Goal: Use online tool/utility: Utilize a website feature to perform a specific function

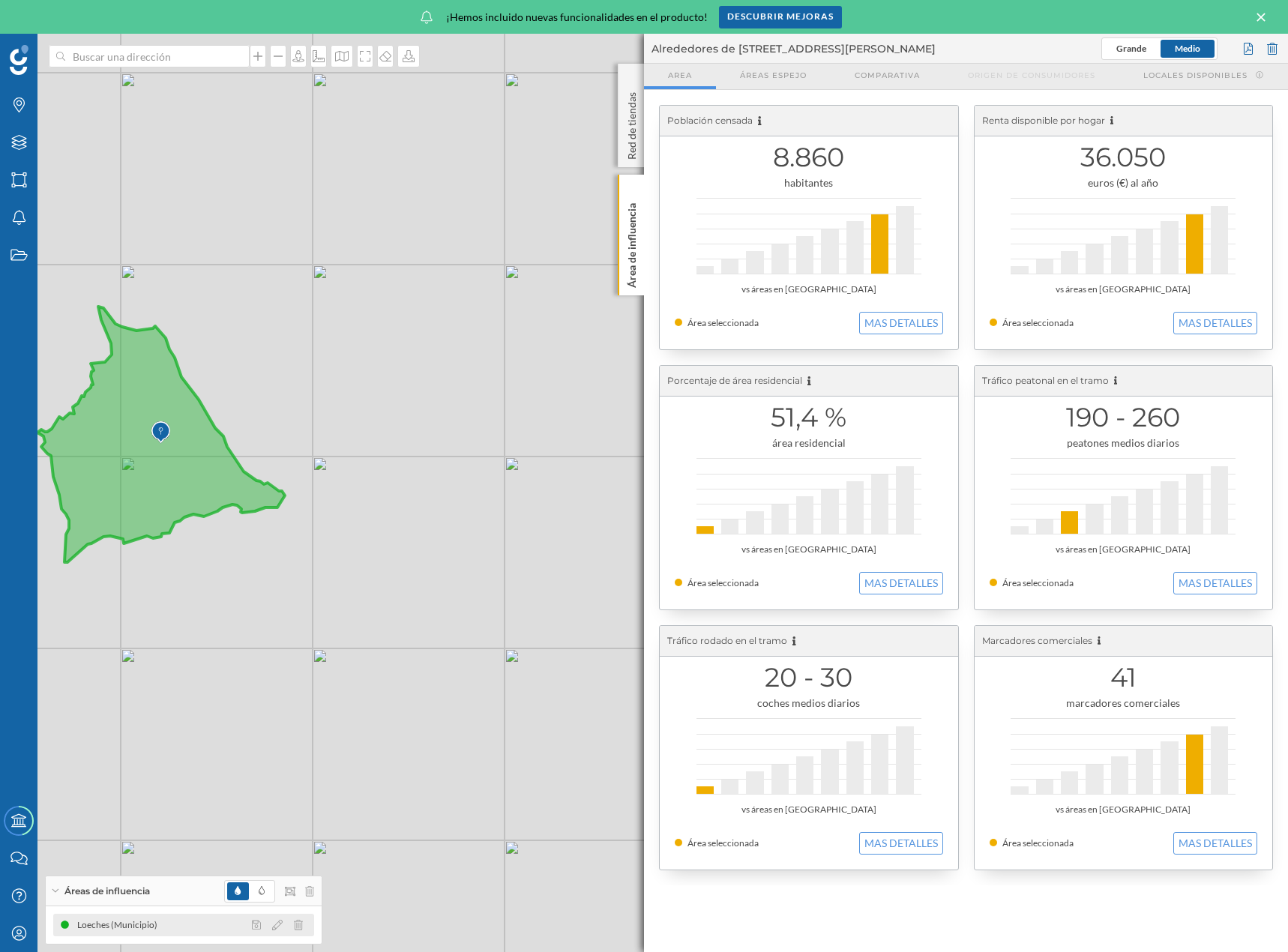
click at [302, 918] on div at bounding box center [281, 925] width 66 height 18
click at [298, 920] on icon at bounding box center [298, 925] width 9 height 11
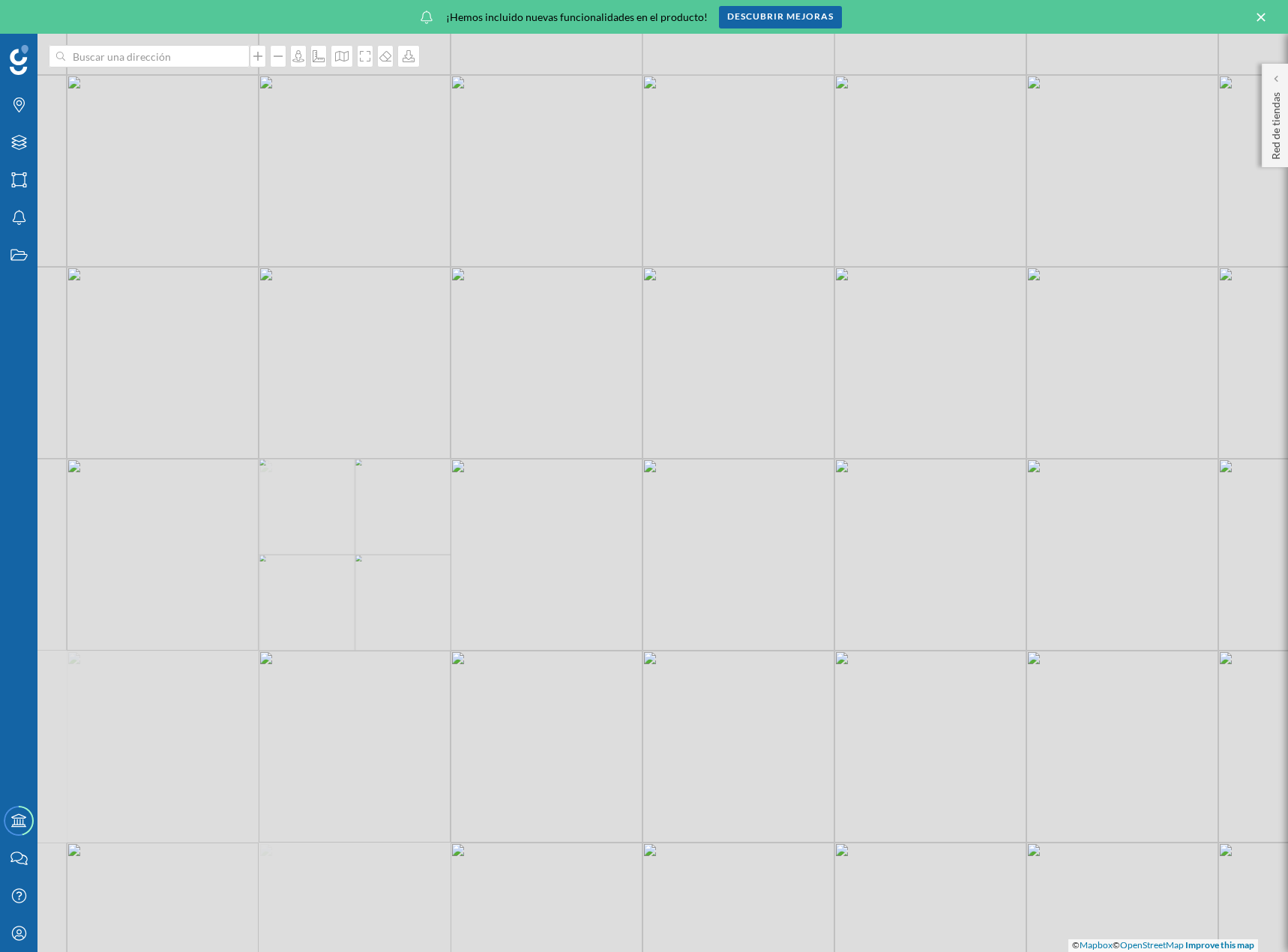
drag, startPoint x: 246, startPoint y: 643, endPoint x: 665, endPoint y: 671, distance: 419.9
click at [665, 671] on div "© Mapbox © OpenStreetMap Improve this map" at bounding box center [644, 493] width 1288 height 918
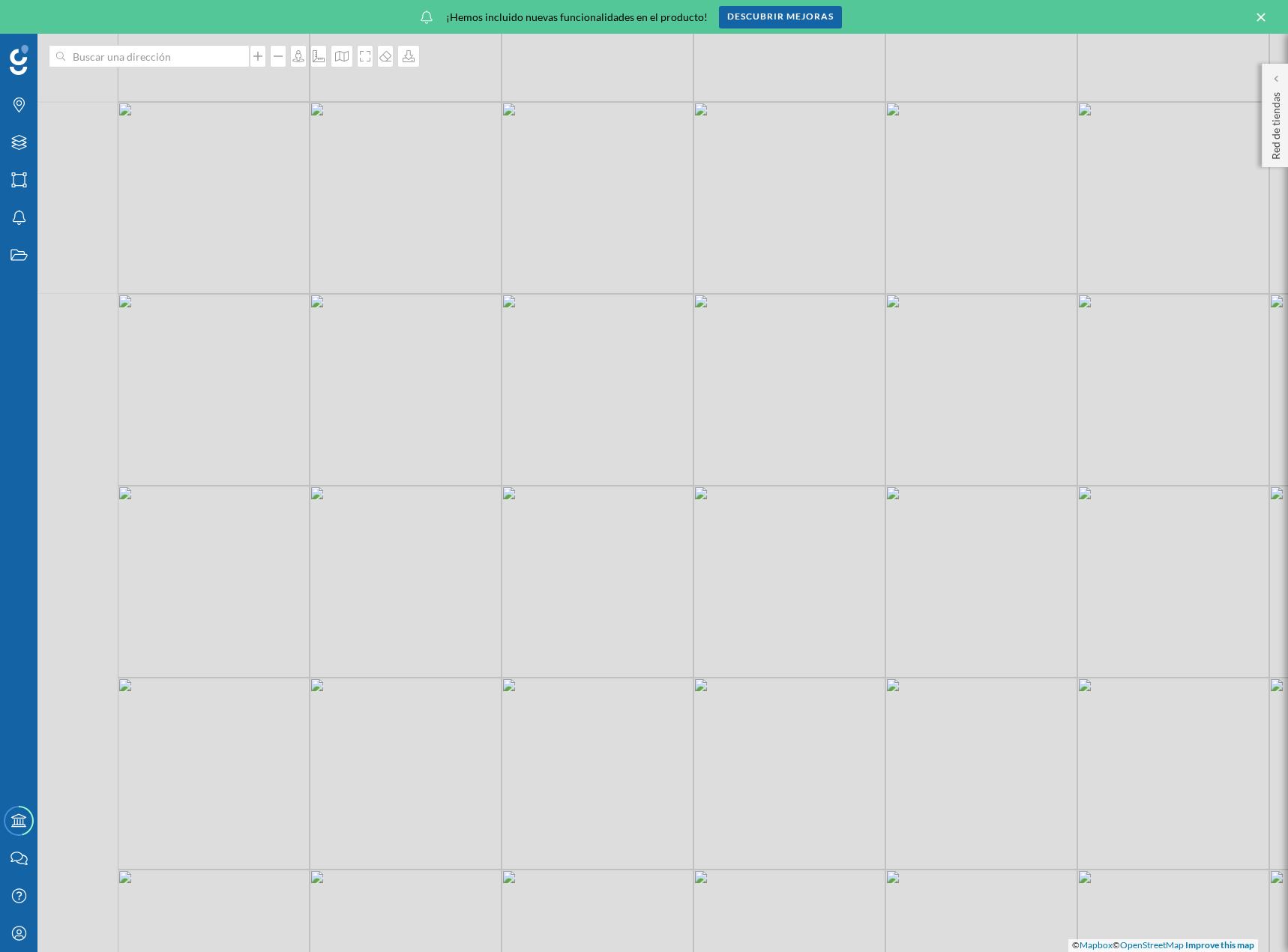
drag, startPoint x: 295, startPoint y: 599, endPoint x: 524, endPoint y: 632, distance: 231.4
click at [499, 619] on div "© Mapbox © OpenStreetMap Improve this map" at bounding box center [644, 493] width 1288 height 918
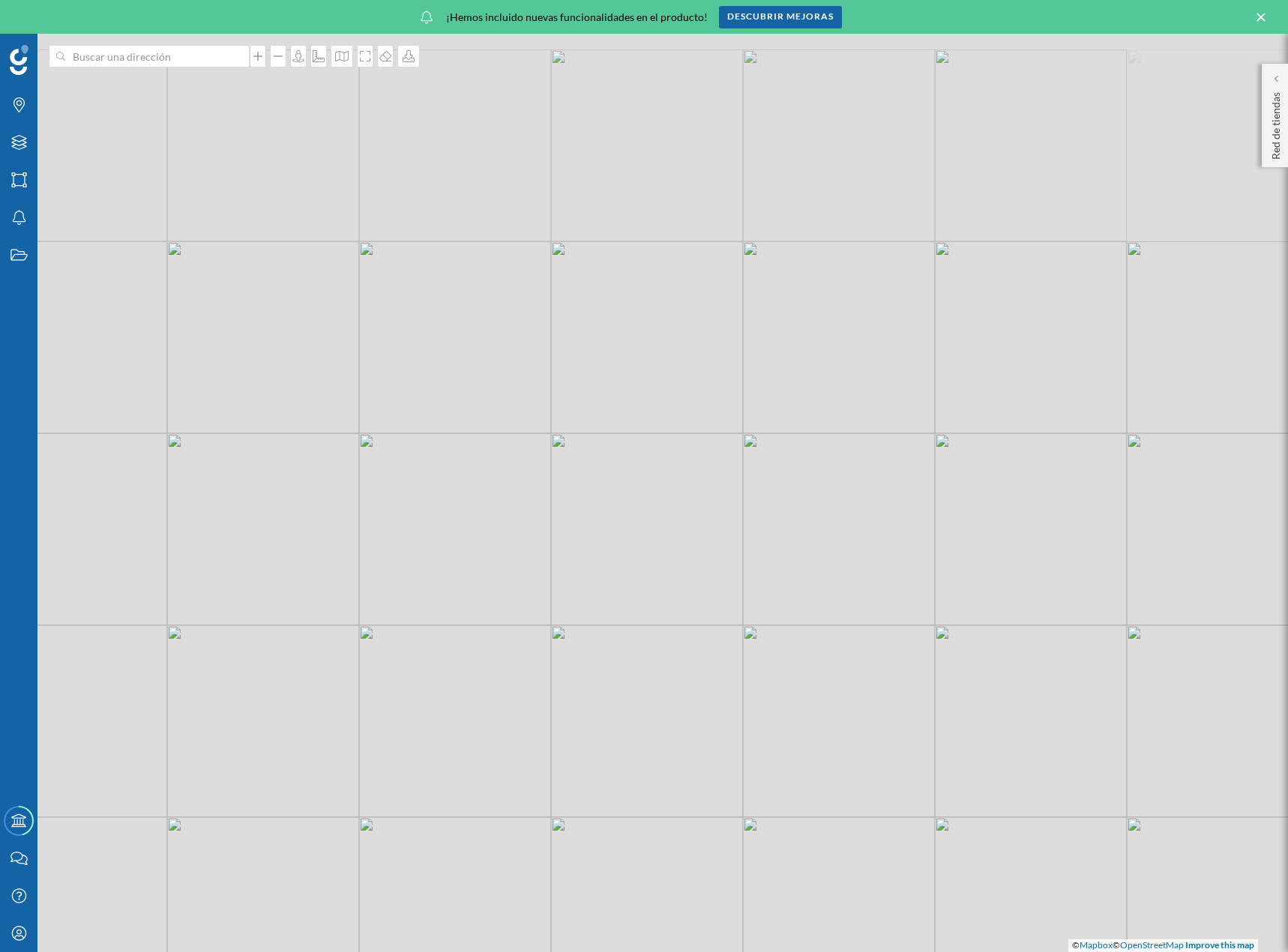
drag, startPoint x: 499, startPoint y: 562, endPoint x: 788, endPoint y: 749, distance: 344.2
click at [788, 749] on div "© Mapbox © OpenStreetMap Improve this map" at bounding box center [644, 493] width 1288 height 918
drag, startPoint x: 877, startPoint y: 669, endPoint x: 895, endPoint y: 585, distance: 85.9
click at [895, 585] on div "© Mapbox © OpenStreetMap Improve this map" at bounding box center [644, 493] width 1288 height 918
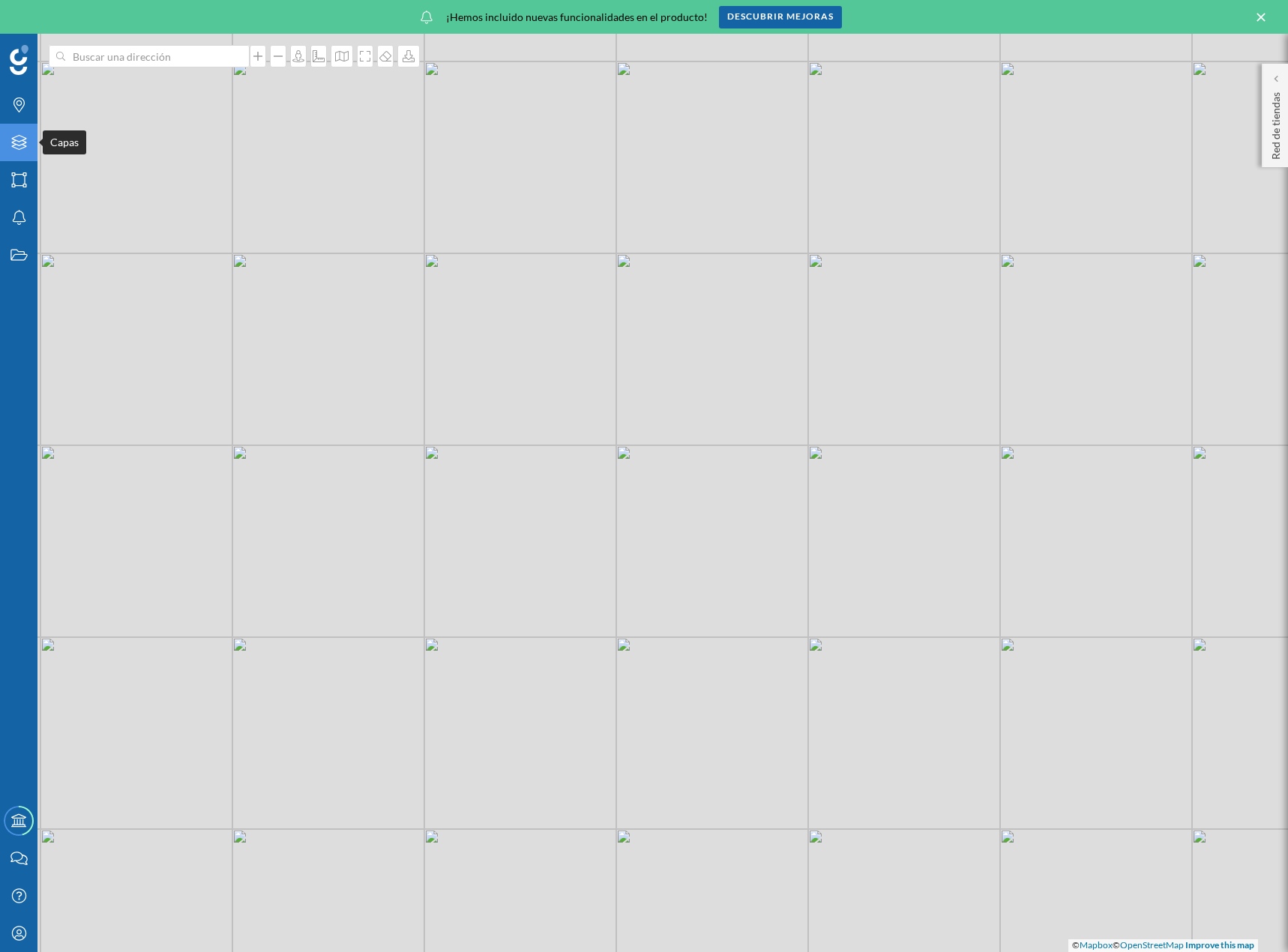
click at [27, 154] on div "Capas" at bounding box center [18, 142] width 37 height 37
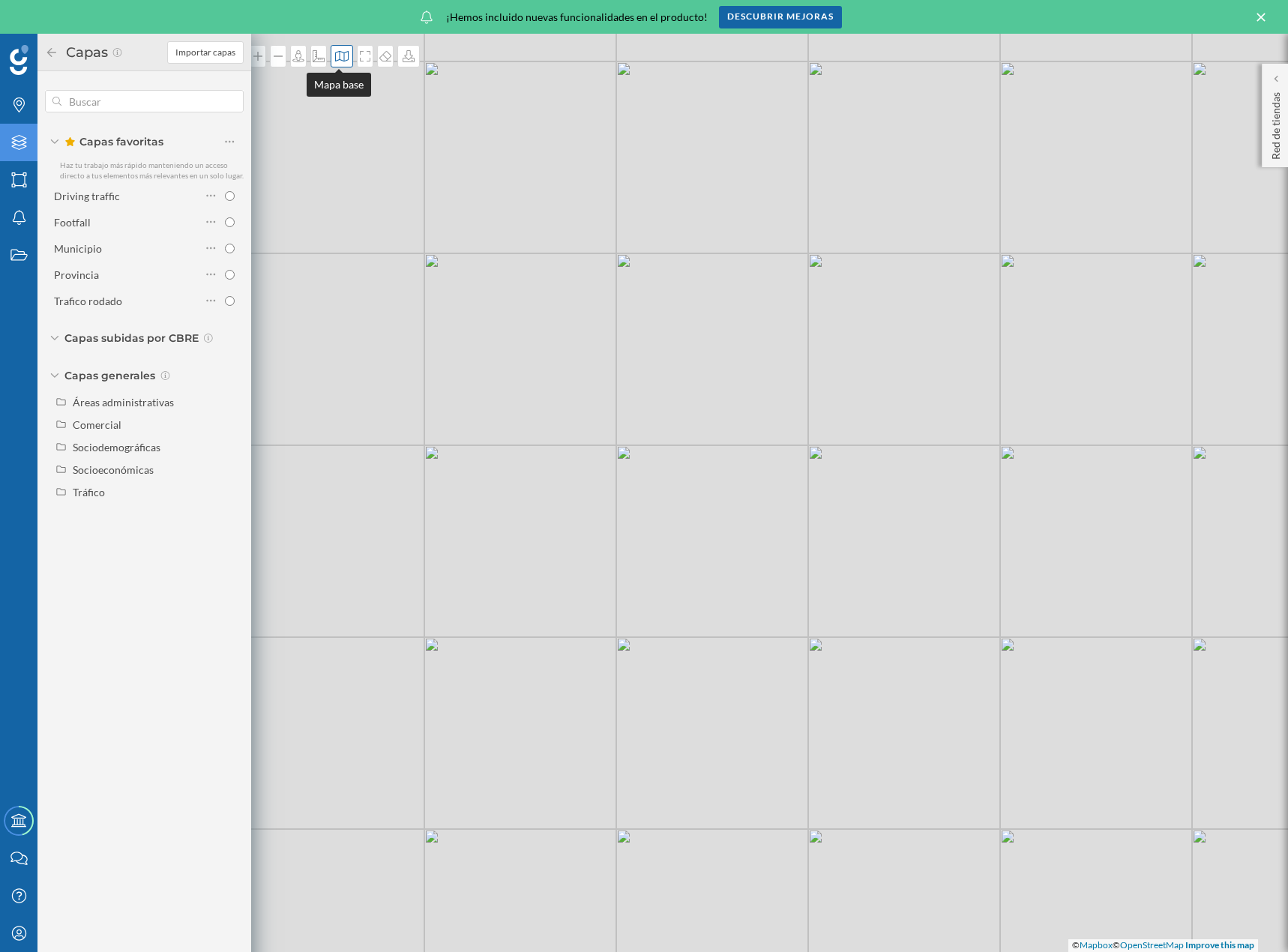
click at [344, 58] on icon at bounding box center [342, 56] width 15 height 12
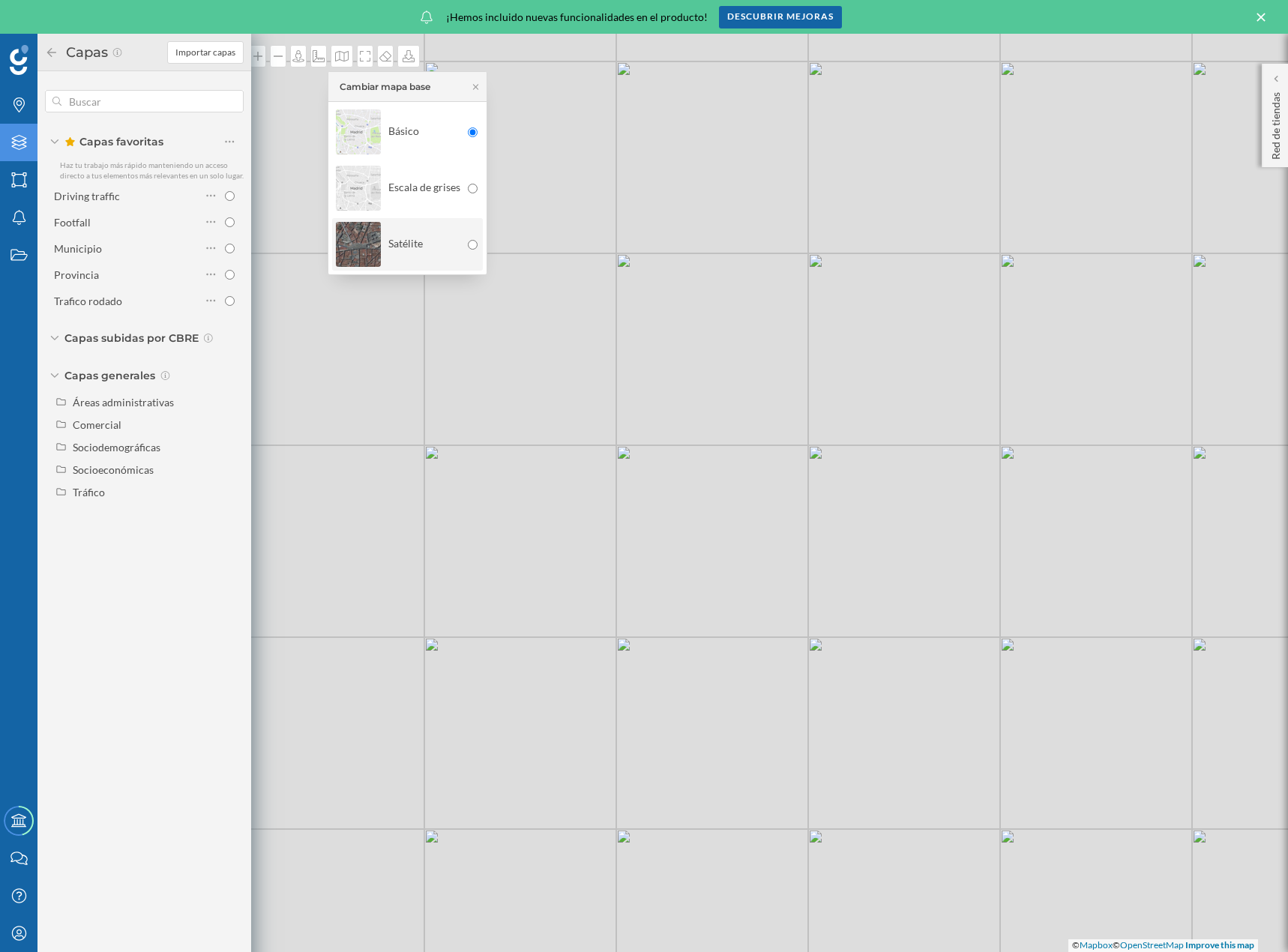
click at [442, 240] on div "Satélite" at bounding box center [398, 244] width 124 height 52
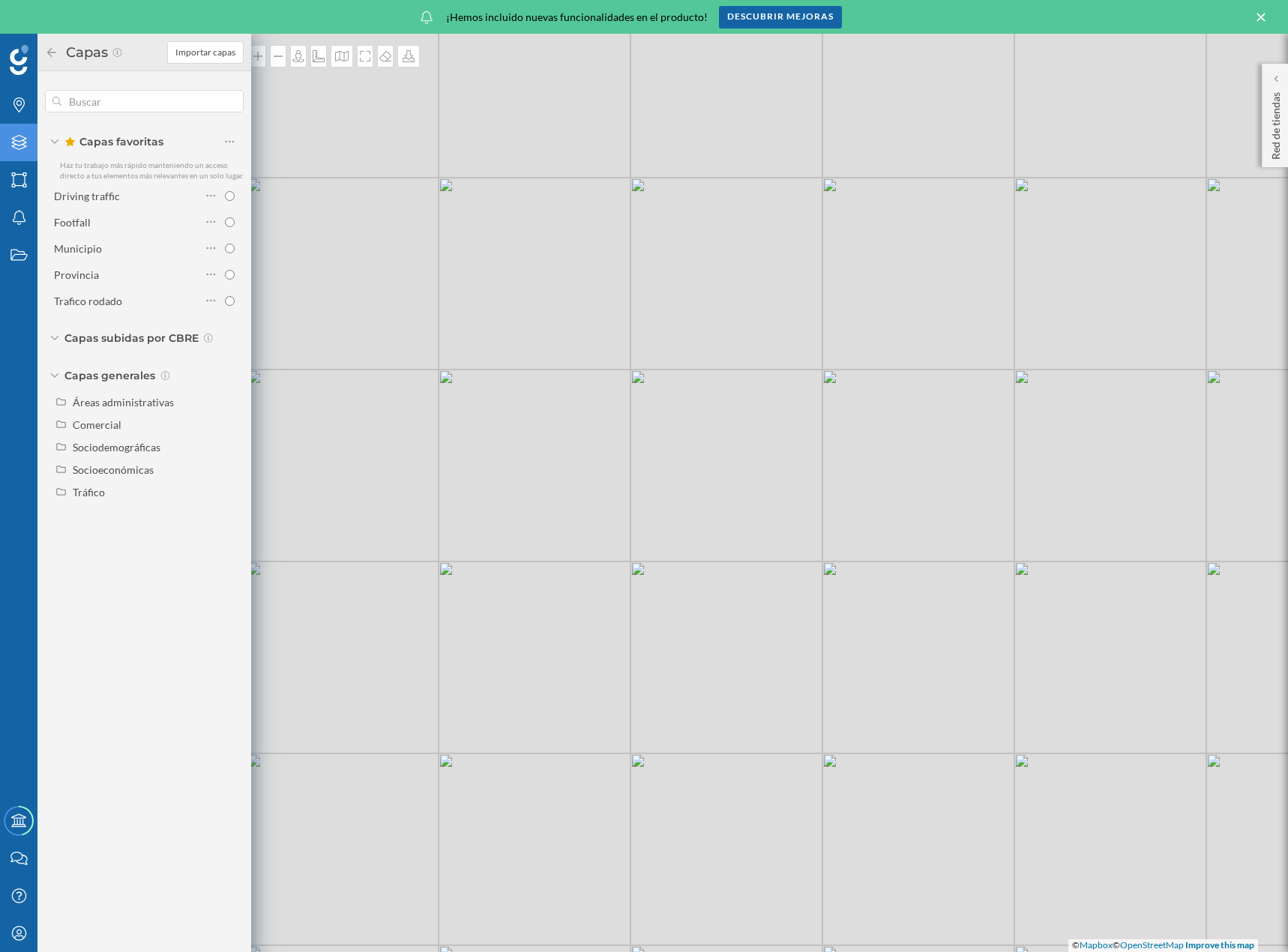
drag, startPoint x: 685, startPoint y: 418, endPoint x: 933, endPoint y: 463, distance: 252.0
click at [933, 463] on div "© Mapbox © OpenStreetMap Improve this map" at bounding box center [644, 493] width 1288 height 918
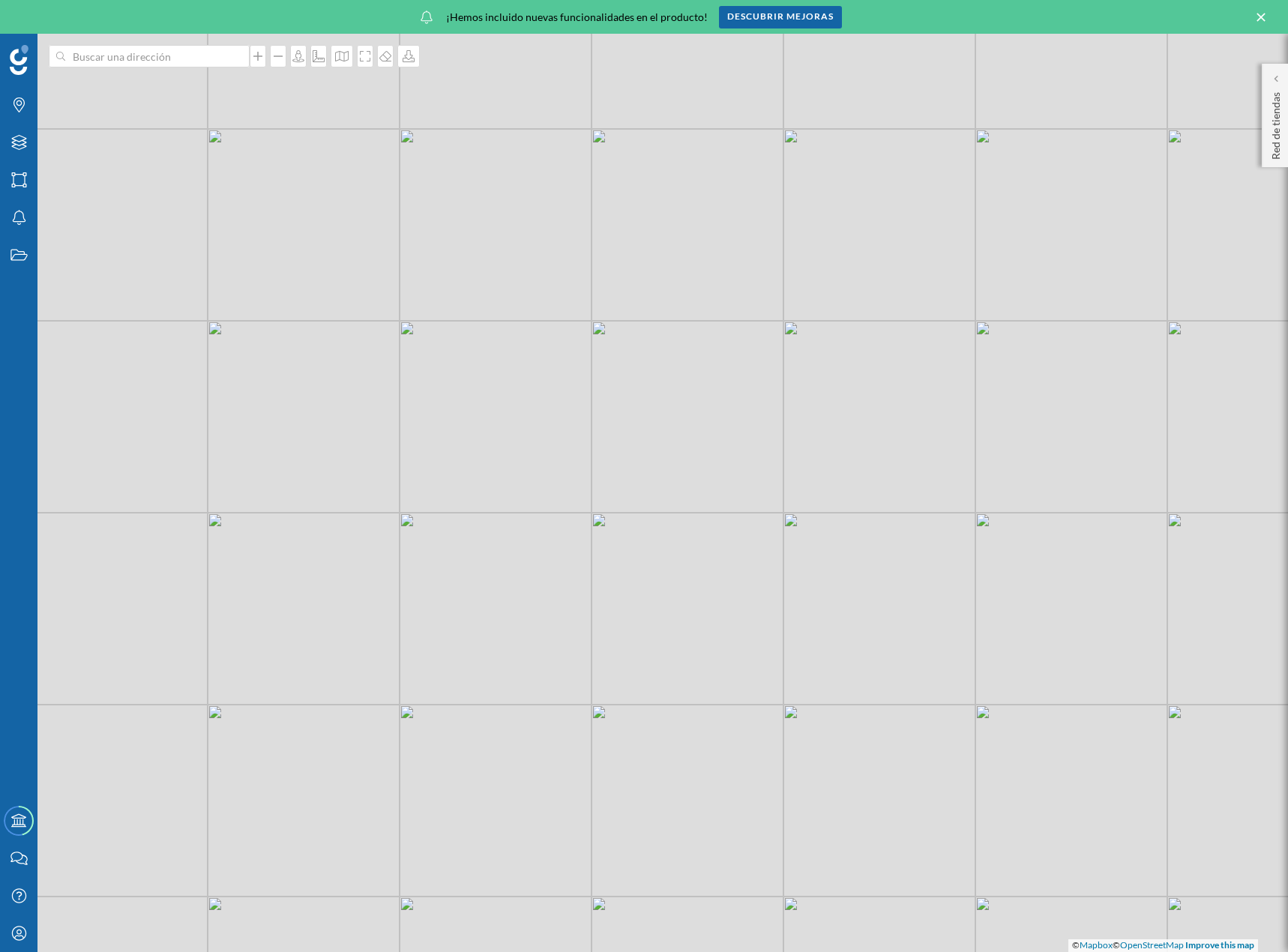
click at [955, 441] on div "© Mapbox © OpenStreetMap Improve this map" at bounding box center [644, 493] width 1288 height 918
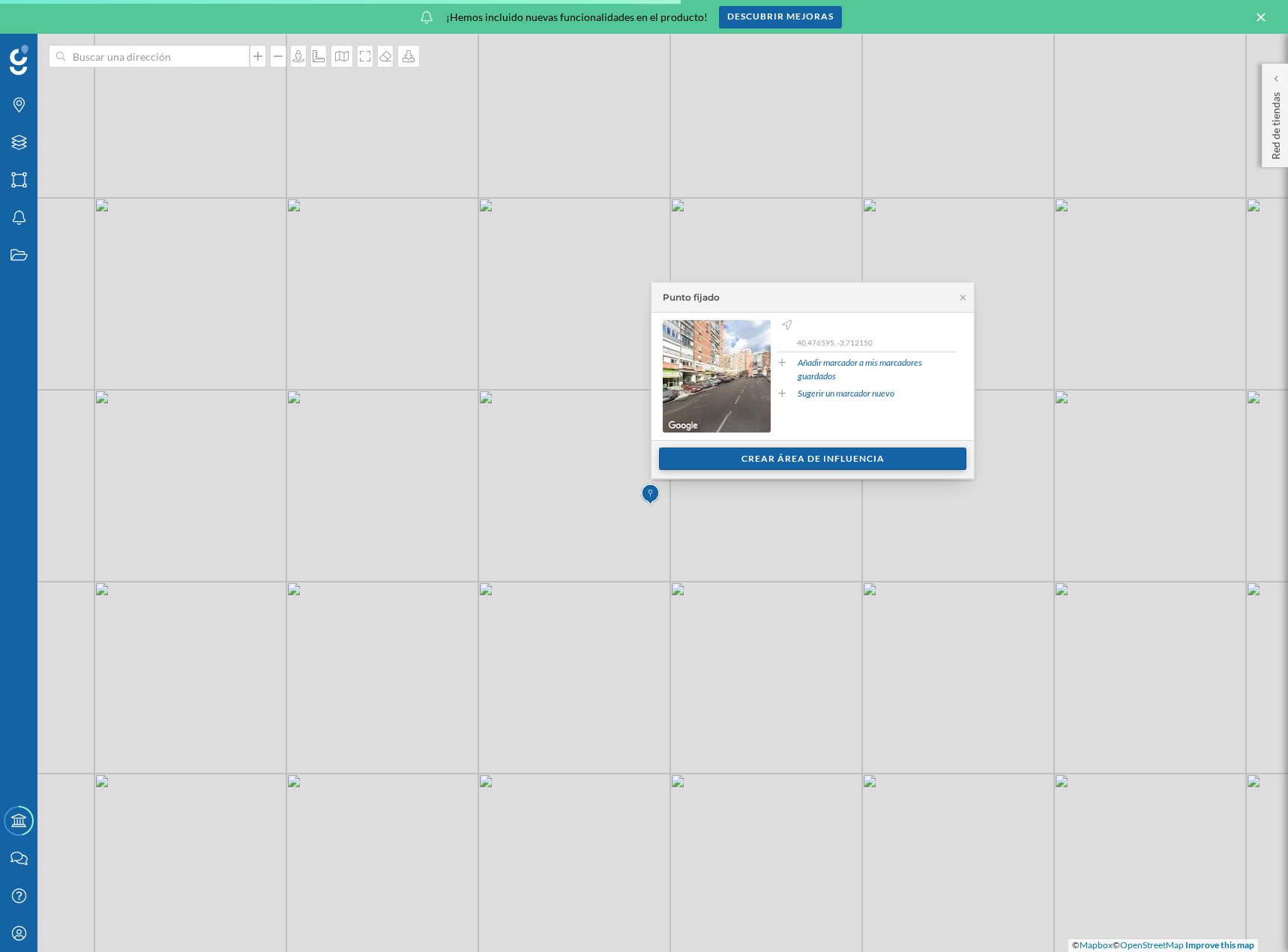
click at [815, 461] on div "Crear área de influencia" at bounding box center [812, 458] width 307 height 22
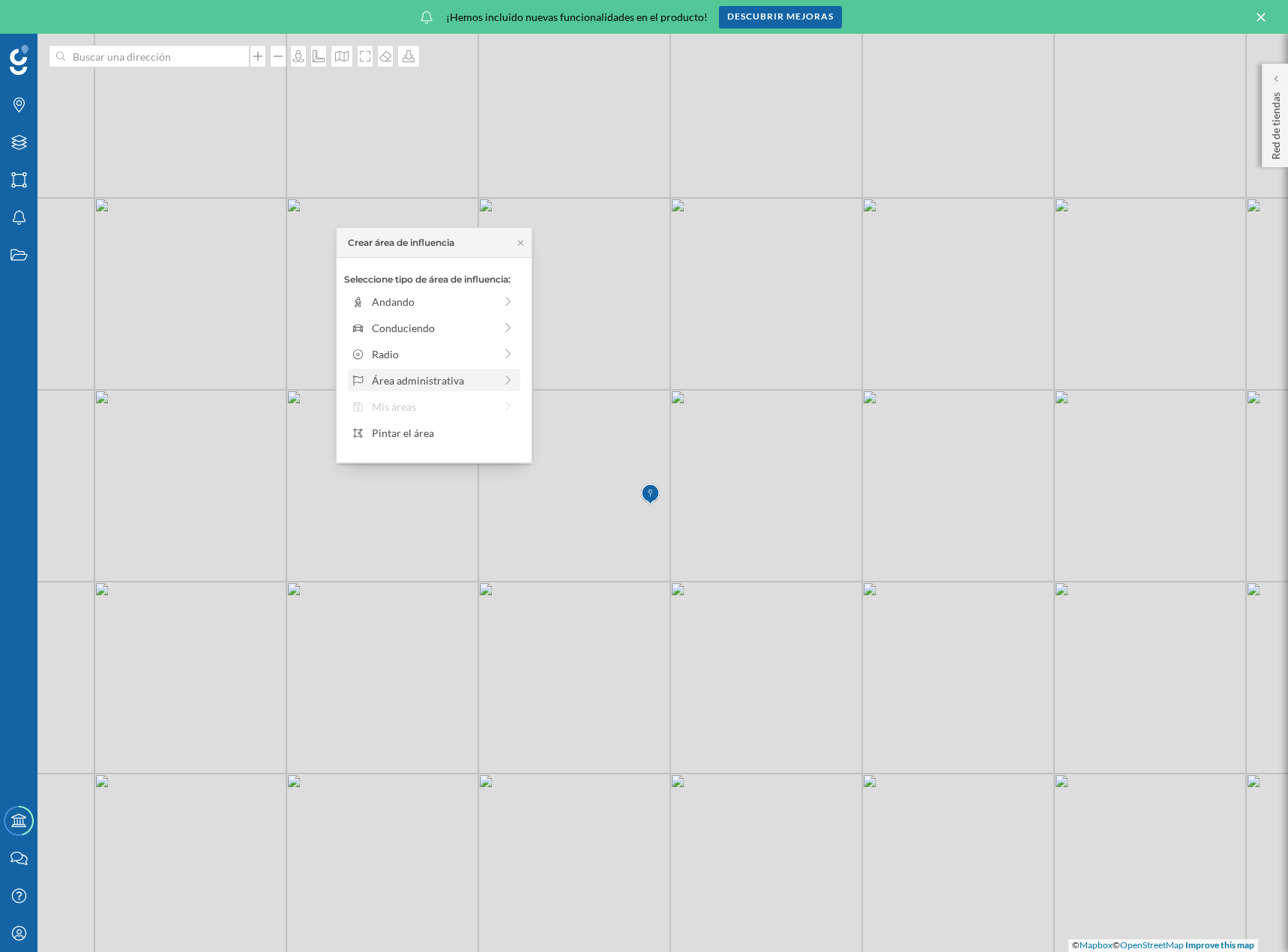
click at [466, 378] on div "Área administrativa" at bounding box center [432, 380] width 122 height 16
click at [494, 380] on div "Distrito" at bounding box center [446, 380] width 148 height 16
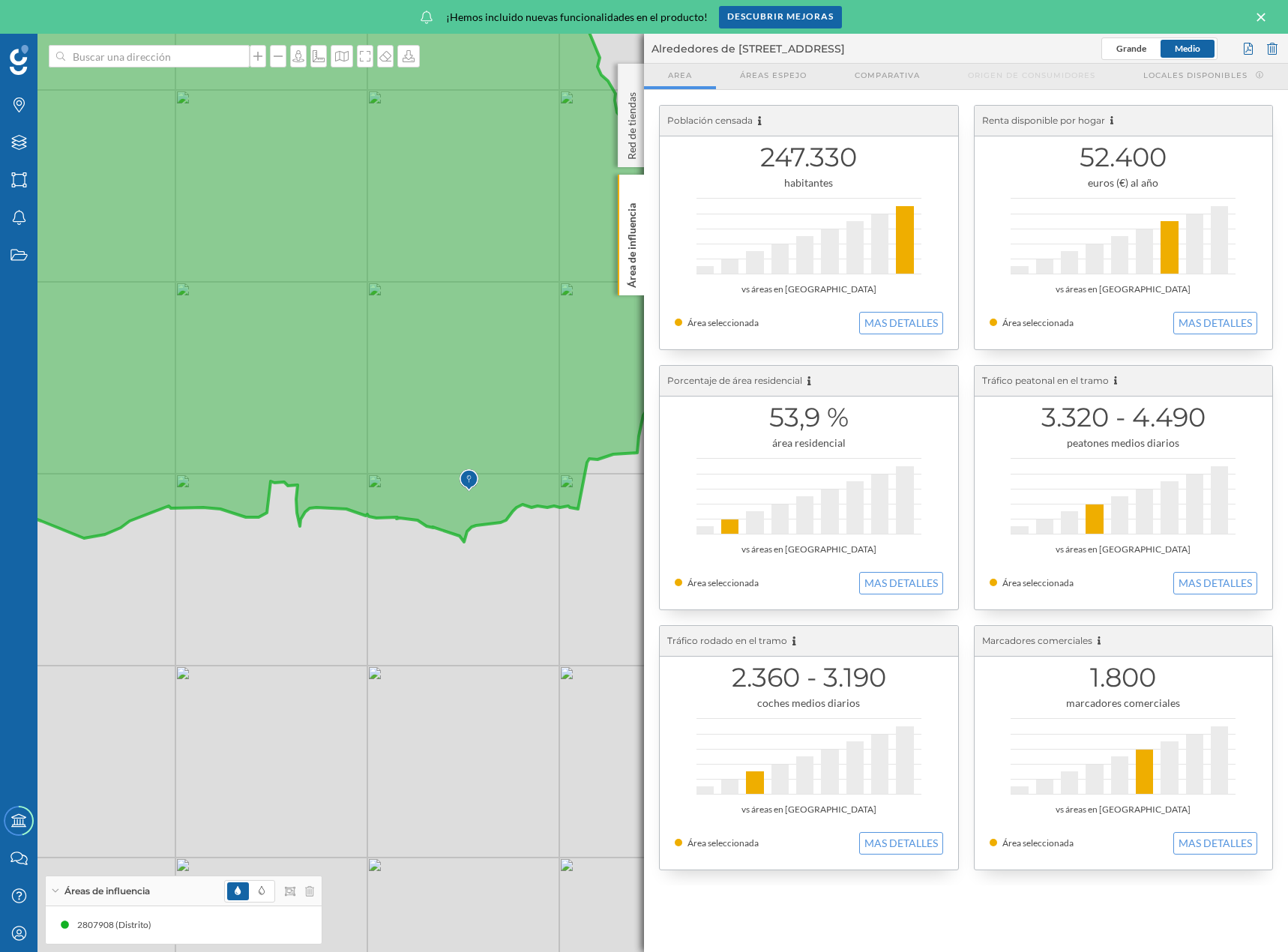
drag, startPoint x: 860, startPoint y: 159, endPoint x: 763, endPoint y: 157, distance: 97.0
click at [763, 157] on h1 "247.330" at bounding box center [808, 158] width 268 height 28
copy h1 "247.330"
